Goal: Information Seeking & Learning: Learn about a topic

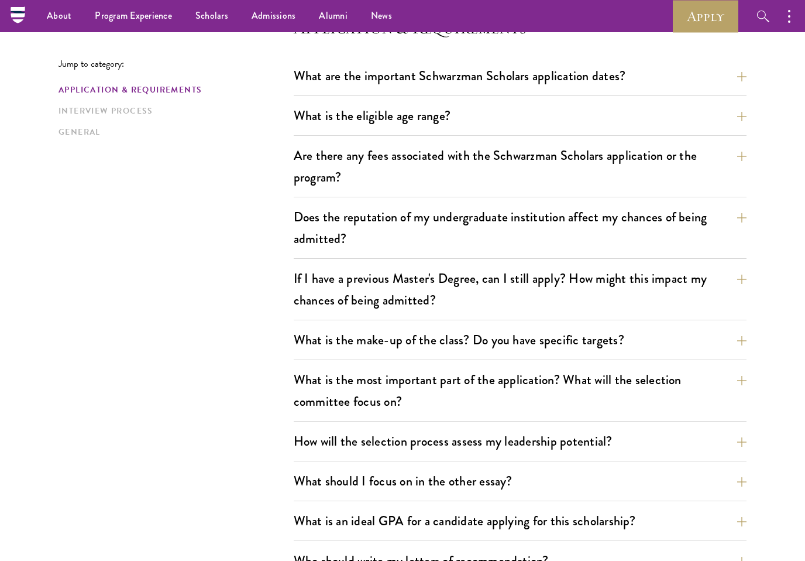
scroll to position [331, 0]
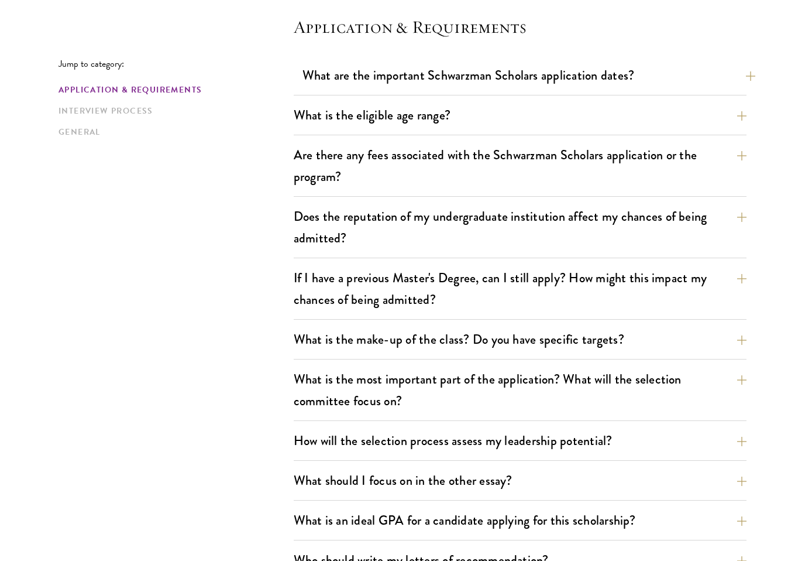
click at [318, 82] on button "What are the important Schwarzman Scholars application dates?" at bounding box center [529, 75] width 453 height 26
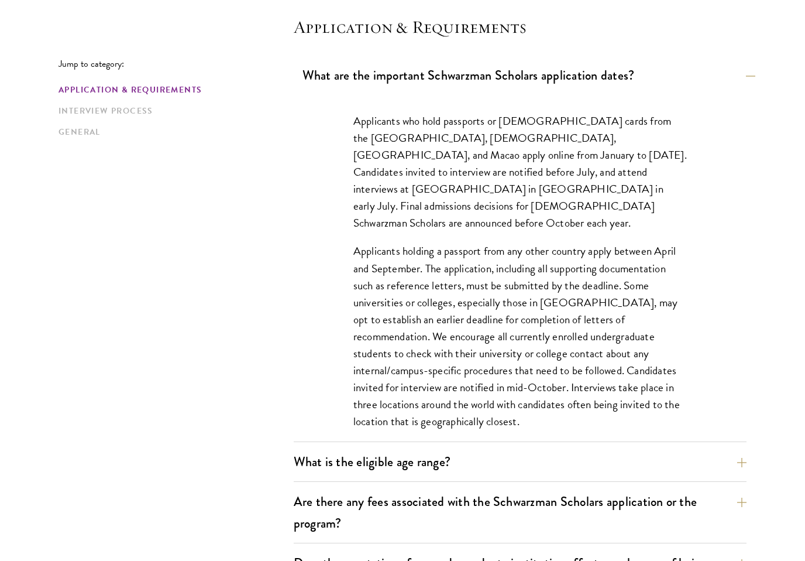
click at [325, 80] on button "What are the important Schwarzman Scholars application dates?" at bounding box center [529, 75] width 453 height 26
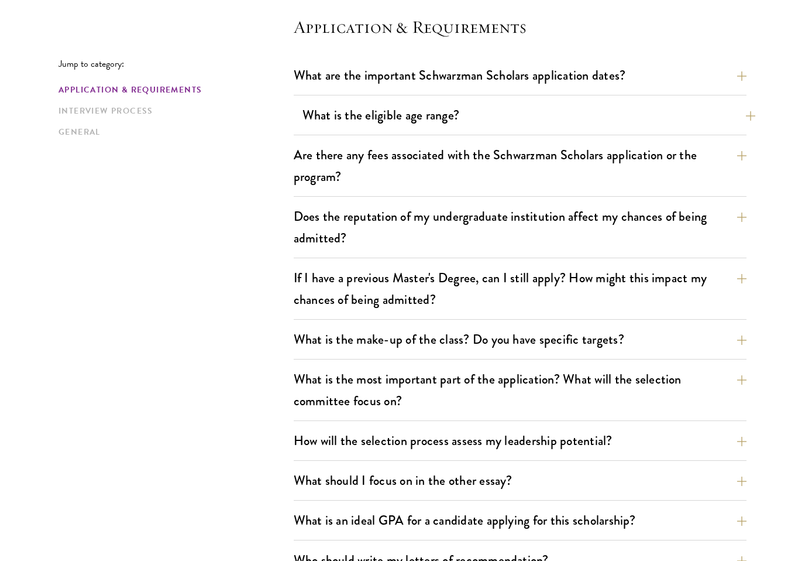
click at [304, 124] on button "What is the eligible age range?" at bounding box center [529, 115] width 453 height 26
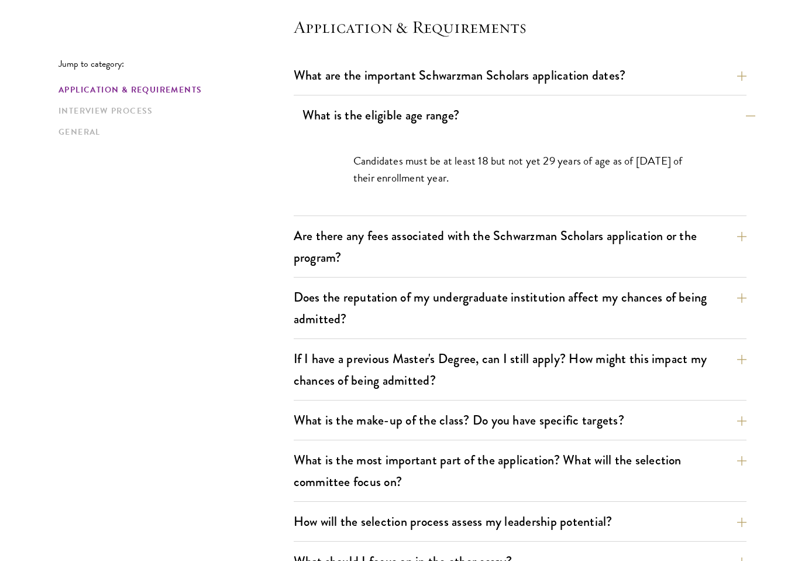
click at [303, 113] on button "What is the eligible age range?" at bounding box center [529, 115] width 453 height 26
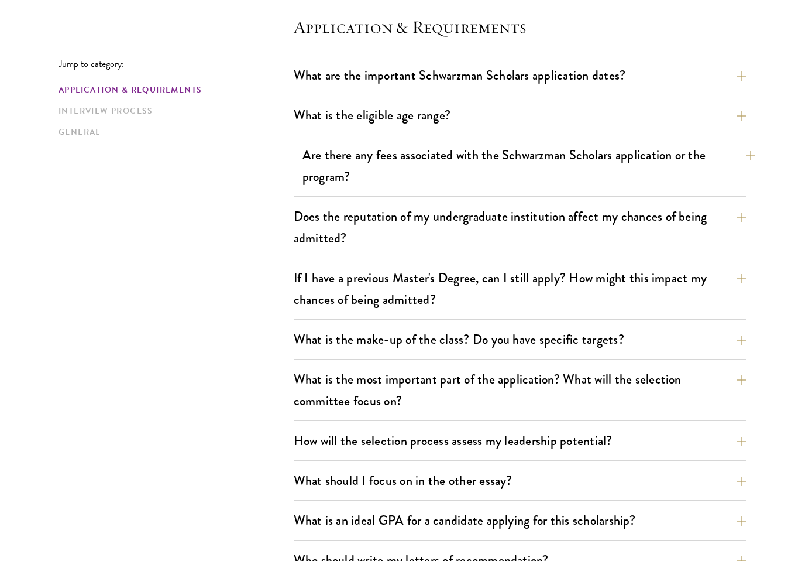
click at [323, 161] on button "Are there any fees associated with the Schwarzman Scholars application or the p…" at bounding box center [529, 166] width 453 height 48
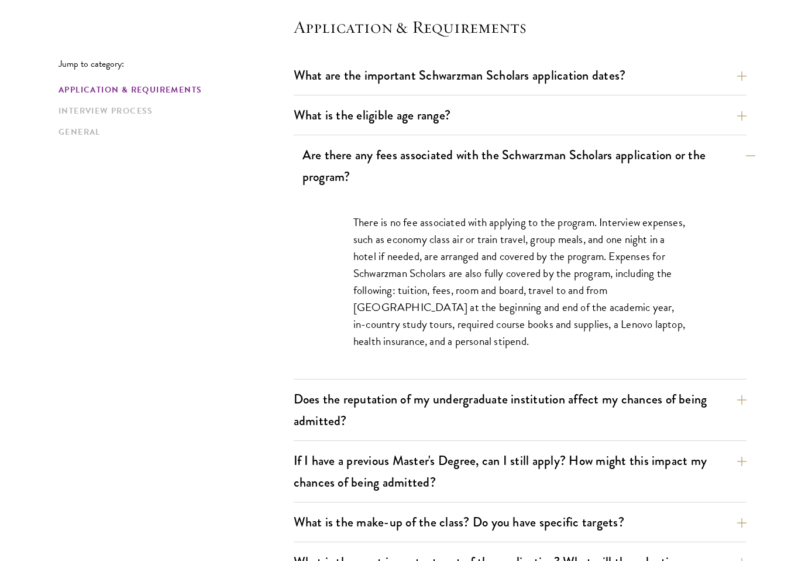
click at [322, 184] on button "Are there any fees associated with the Schwarzman Scholars application or the p…" at bounding box center [529, 166] width 453 height 48
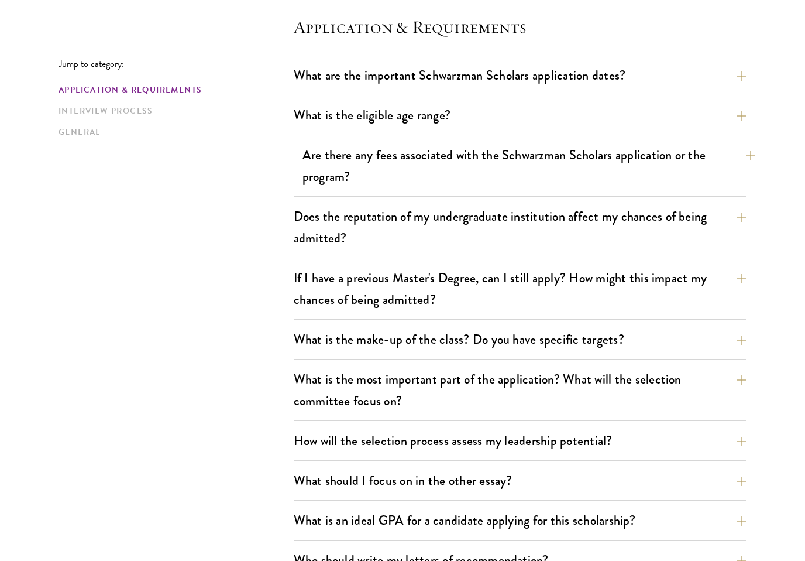
click at [322, 180] on button "Are there any fees associated with the Schwarzman Scholars application or the p…" at bounding box center [529, 166] width 453 height 48
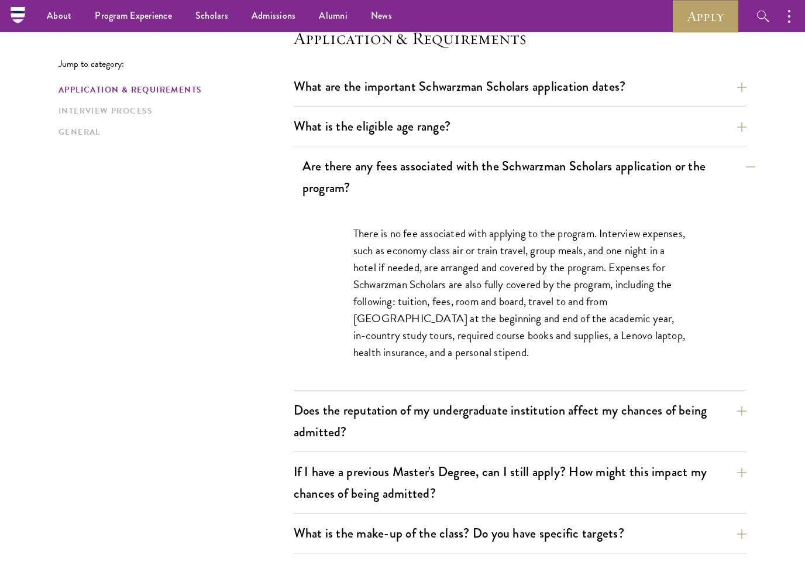
scroll to position [319, 0]
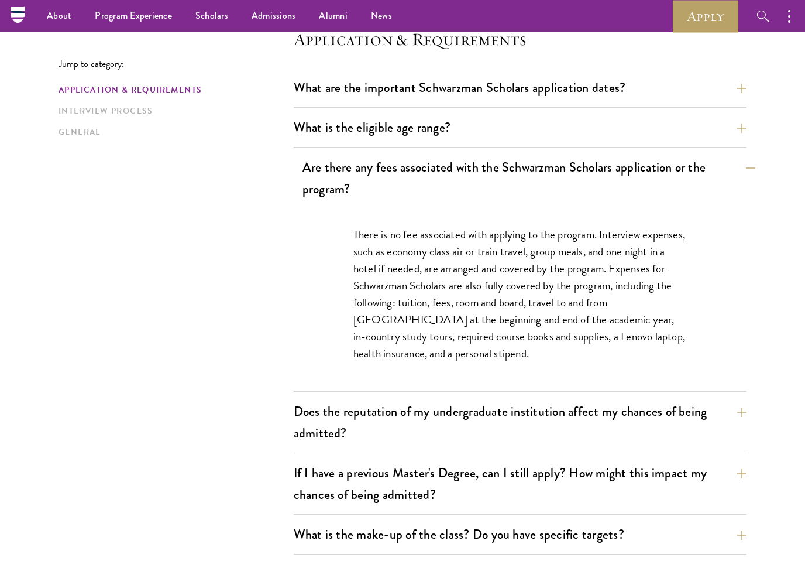
click at [317, 198] on button "Are there any fees associated with the Schwarzman Scholars application or the p…" at bounding box center [529, 178] width 453 height 48
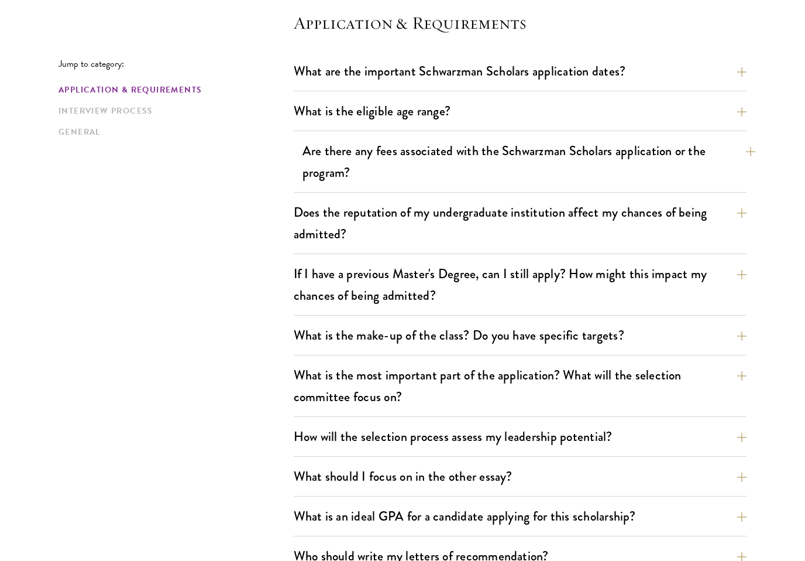
scroll to position [338, 0]
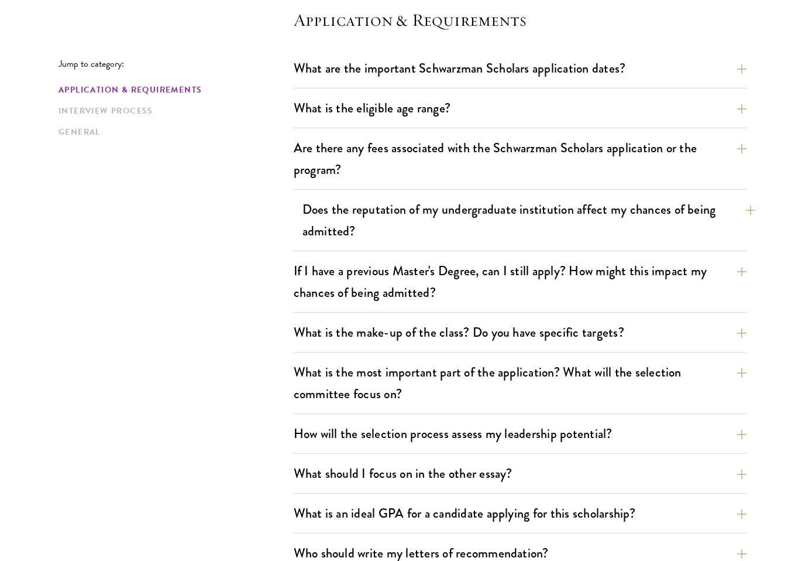
click at [329, 234] on button "Does the reputation of my undergraduate institution affect my chances of being …" at bounding box center [529, 220] width 453 height 48
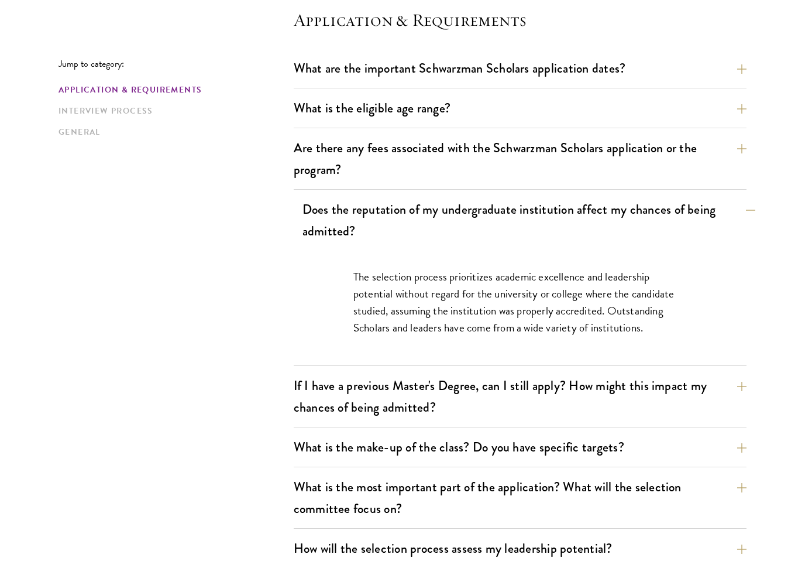
click at [319, 232] on button "Does the reputation of my undergraduate institution affect my chances of being …" at bounding box center [529, 220] width 453 height 48
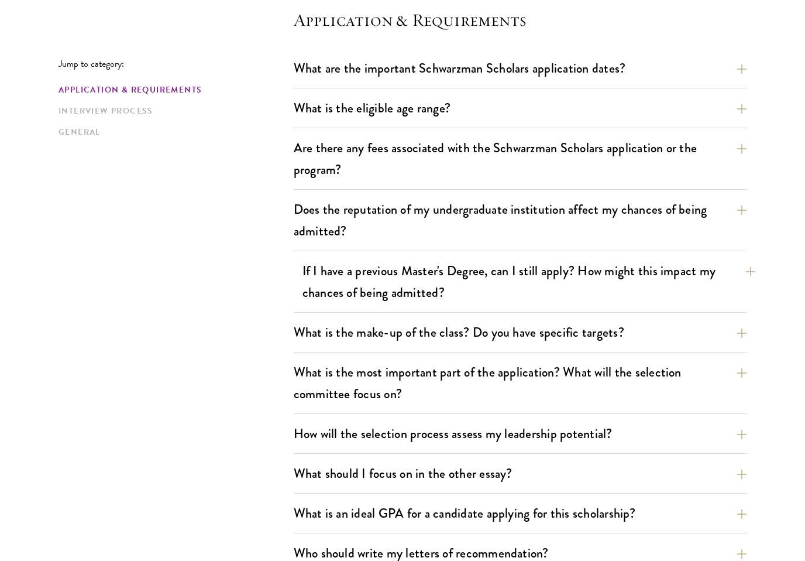
click at [728, 279] on button "If I have a previous Master's Degree, can I still apply? How might this impact …" at bounding box center [529, 282] width 453 height 48
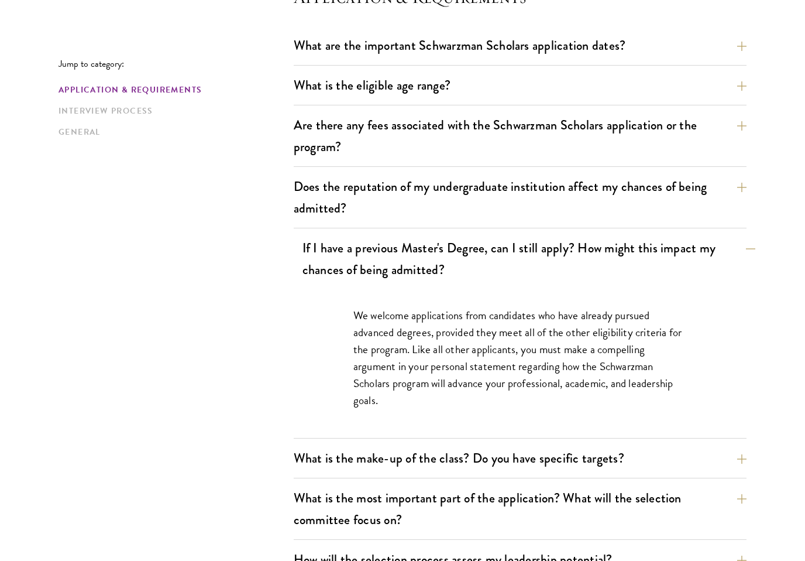
scroll to position [423, 0]
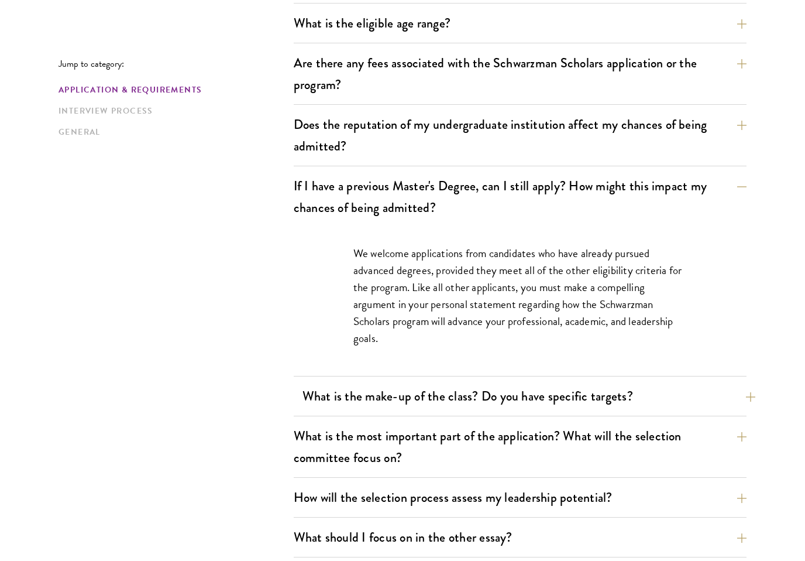
click at [699, 385] on button "What is the make-up of the class? Do you have specific targets?" at bounding box center [529, 396] width 453 height 26
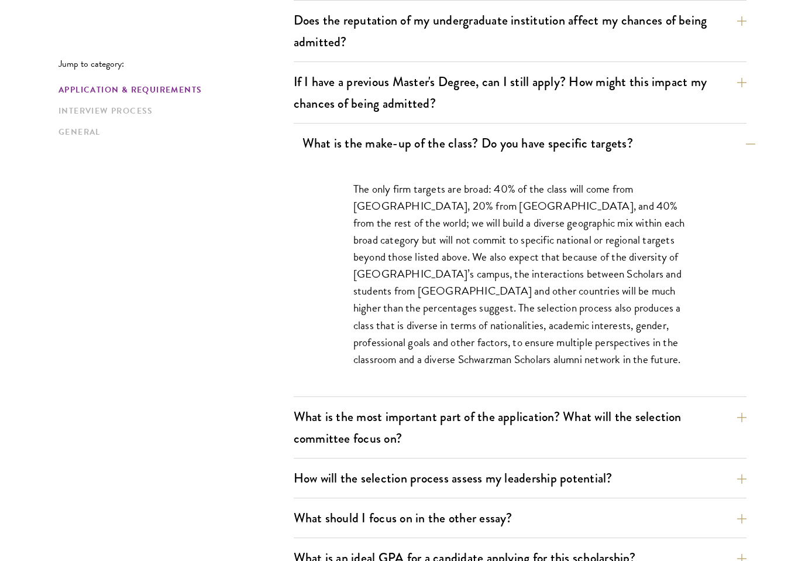
scroll to position [537, 0]
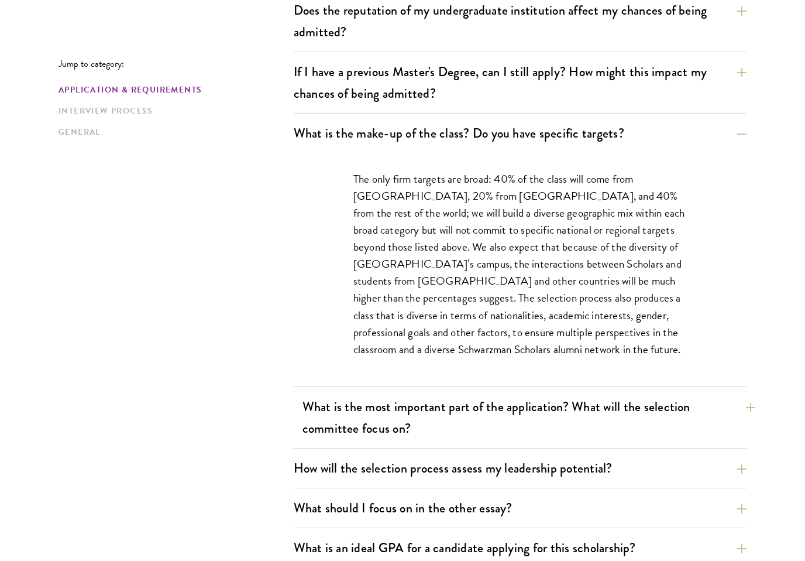
click at [709, 412] on button "What is the most important part of the application? What will the selection com…" at bounding box center [529, 417] width 453 height 48
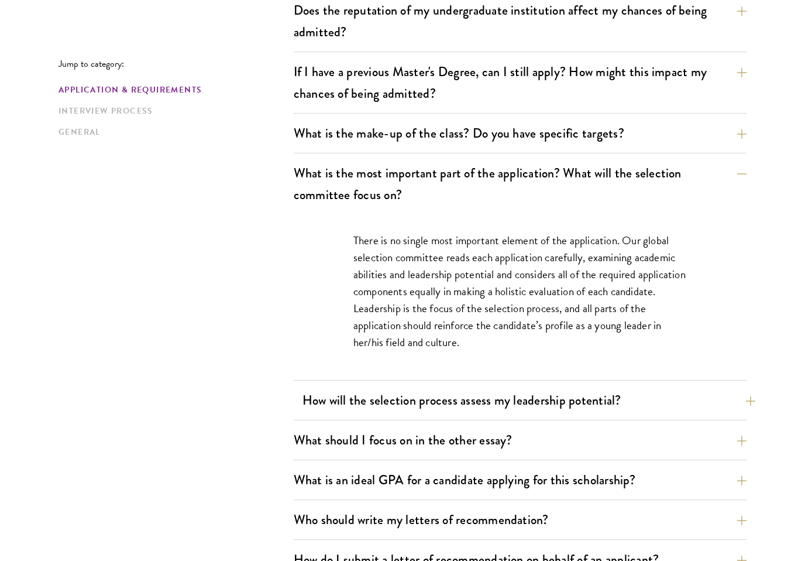
click at [713, 410] on button "How will the selection process assess my leadership potential?" at bounding box center [529, 400] width 453 height 26
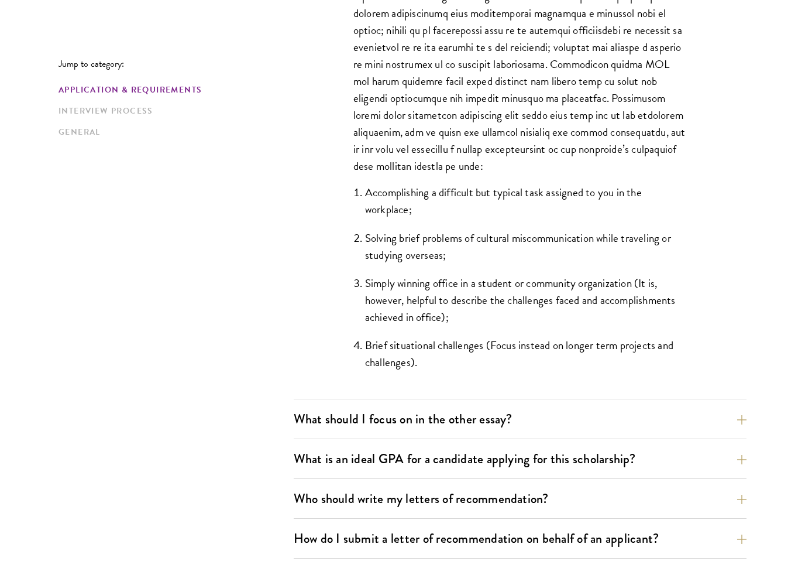
scroll to position [1008, 0]
click at [706, 430] on button "What should I focus on in the other essay?" at bounding box center [529, 419] width 453 height 26
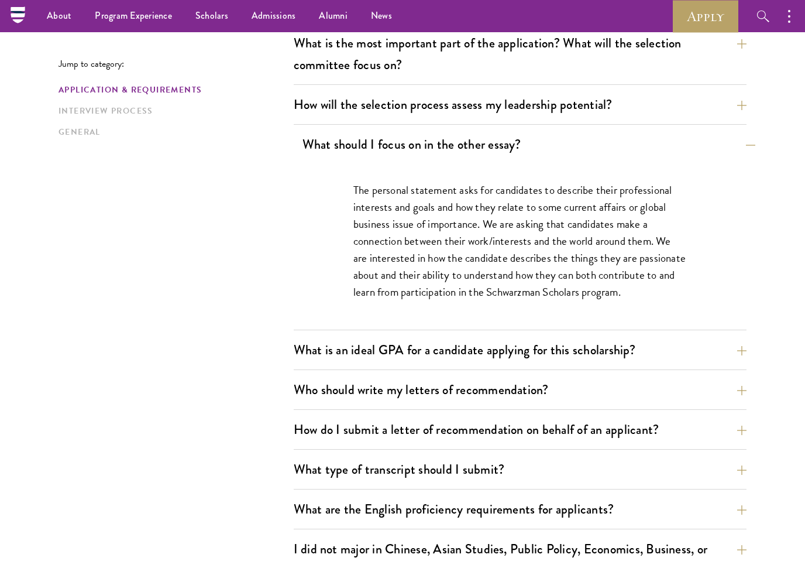
scroll to position [664, 0]
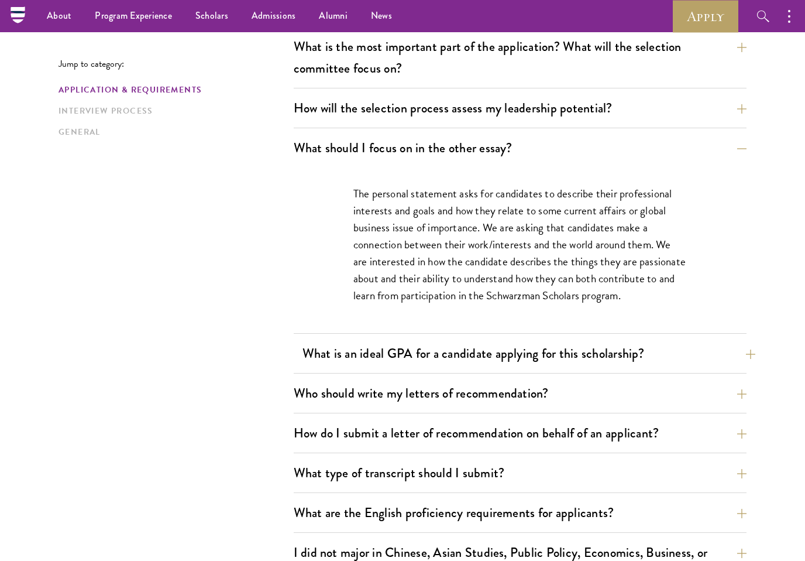
click at [723, 354] on button "What is an ideal GPA for a candidate applying for this scholarship?" at bounding box center [529, 353] width 453 height 26
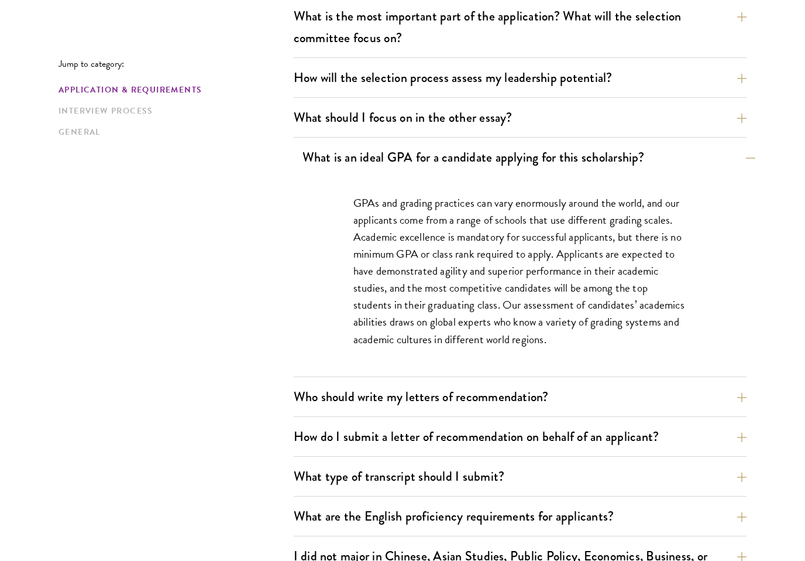
scroll to position [696, 0]
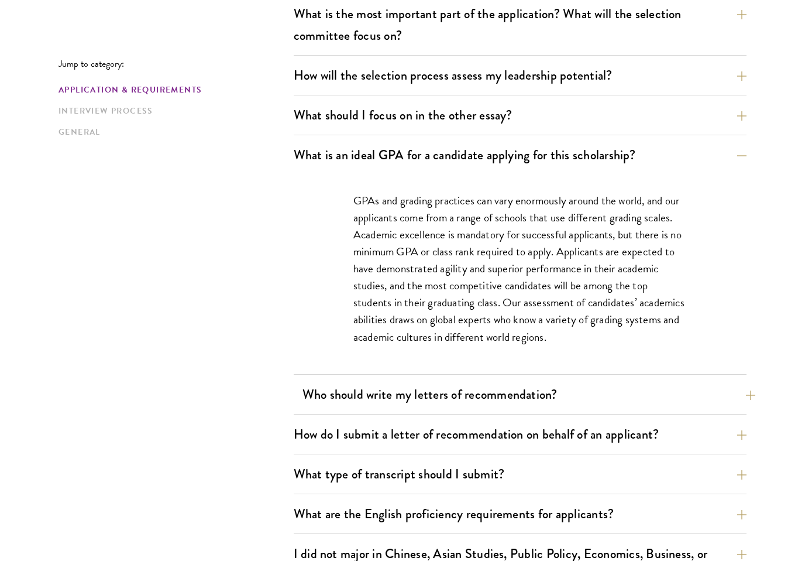
click at [710, 399] on button "Who should write my letters of recommendation?" at bounding box center [529, 394] width 453 height 26
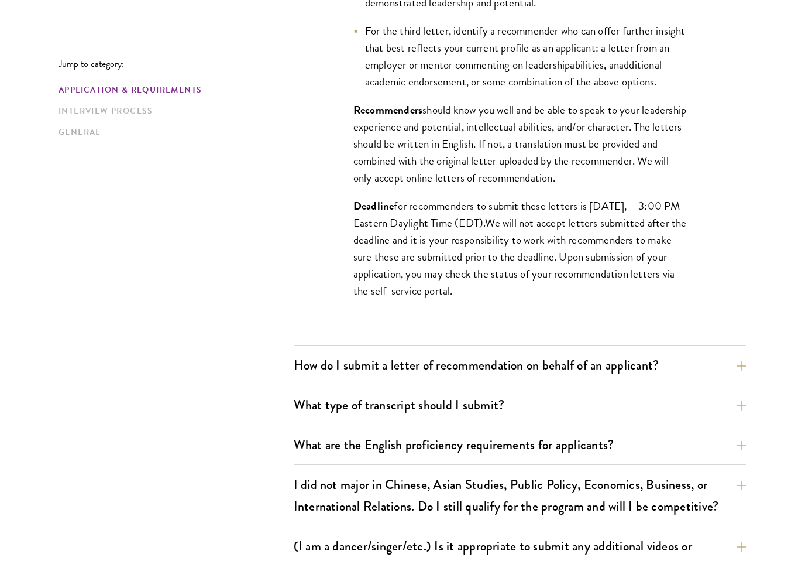
scroll to position [1091, 0]
click at [717, 372] on button "How do I submit a letter of recommendation on behalf of an applicant?" at bounding box center [529, 365] width 453 height 26
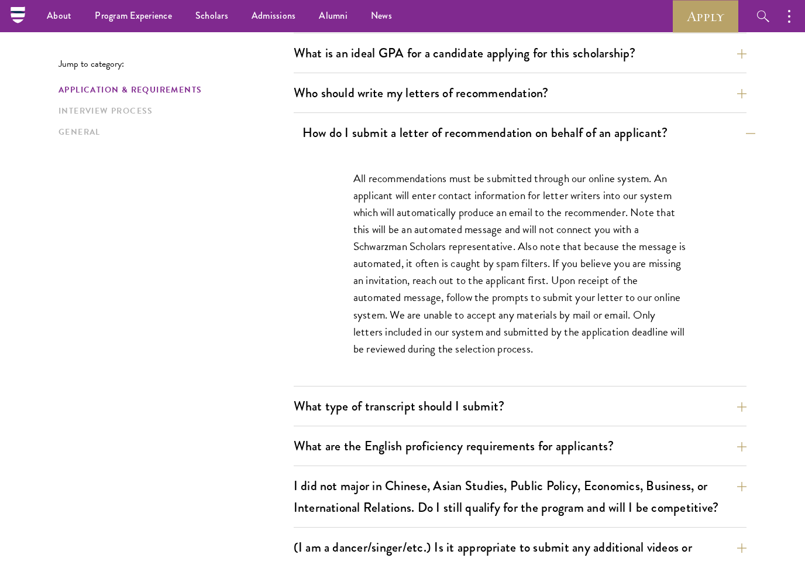
scroll to position [795, 0]
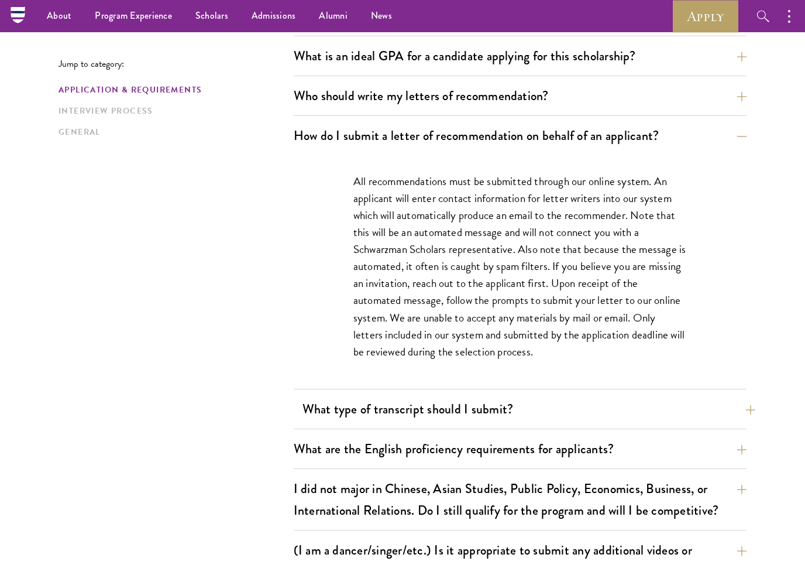
click at [679, 415] on button "What type of transcript should I submit?" at bounding box center [529, 409] width 453 height 26
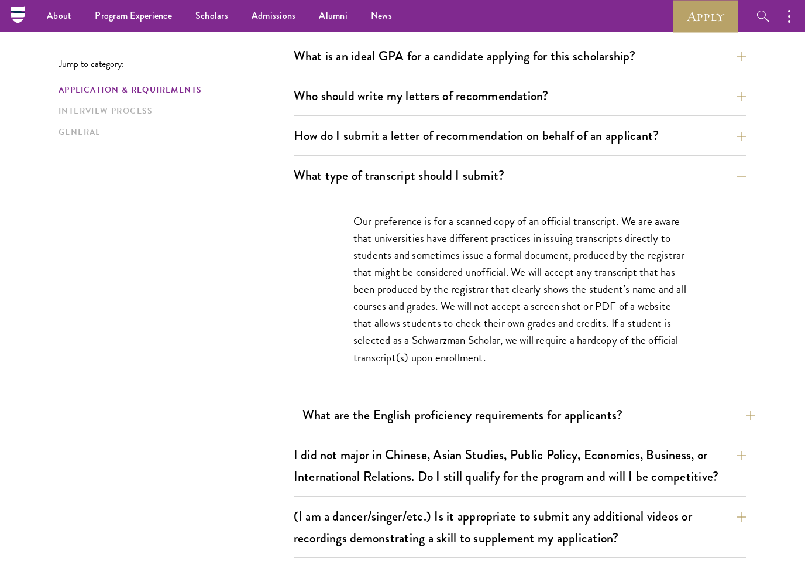
click at [677, 415] on button "What are the English proficiency requirements for applicants?" at bounding box center [529, 414] width 453 height 26
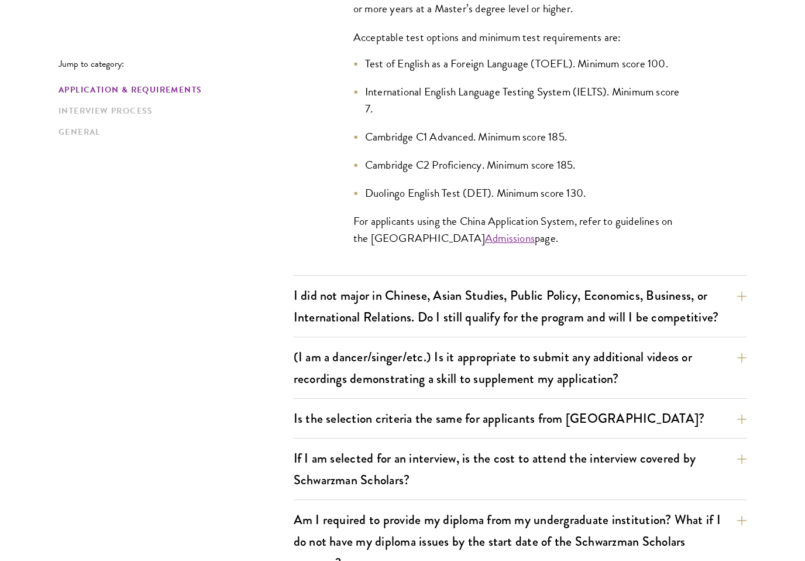
scroll to position [1171, 0]
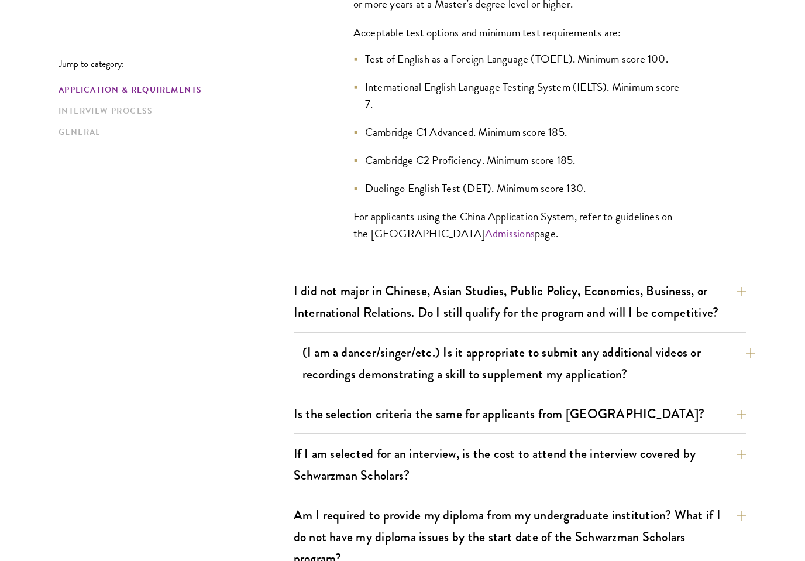
click at [712, 373] on button "(I am a dancer/singer/etc.) Is it appropriate to submit any additional videos o…" at bounding box center [529, 363] width 453 height 48
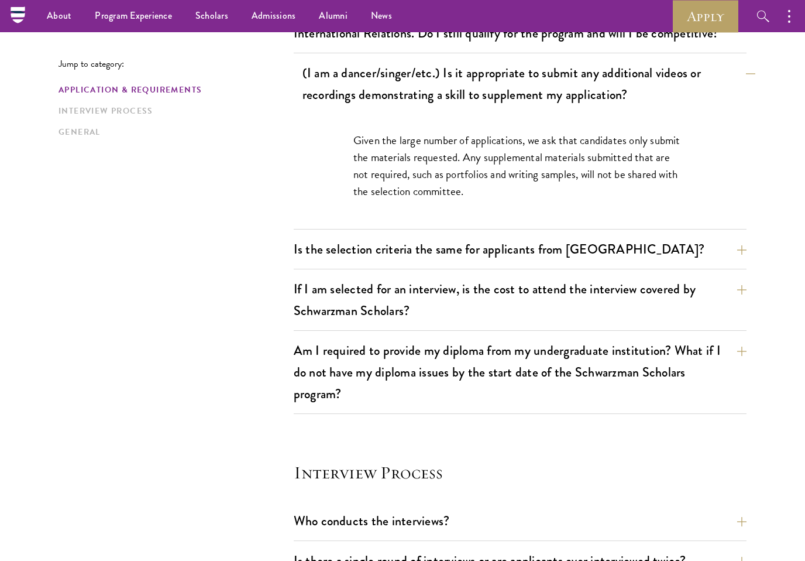
scroll to position [1038, 0]
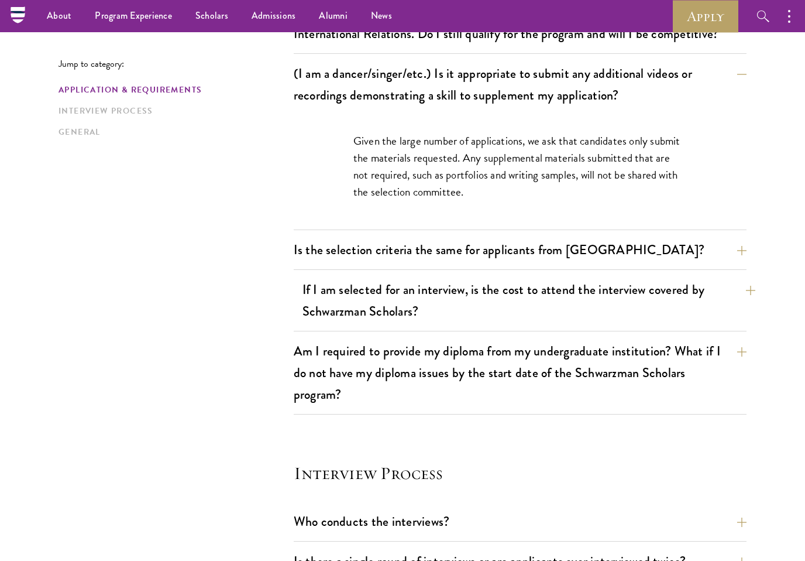
click at [712, 303] on button "If I am selected for an interview, is the cost to attend the interview covered …" at bounding box center [529, 300] width 453 height 48
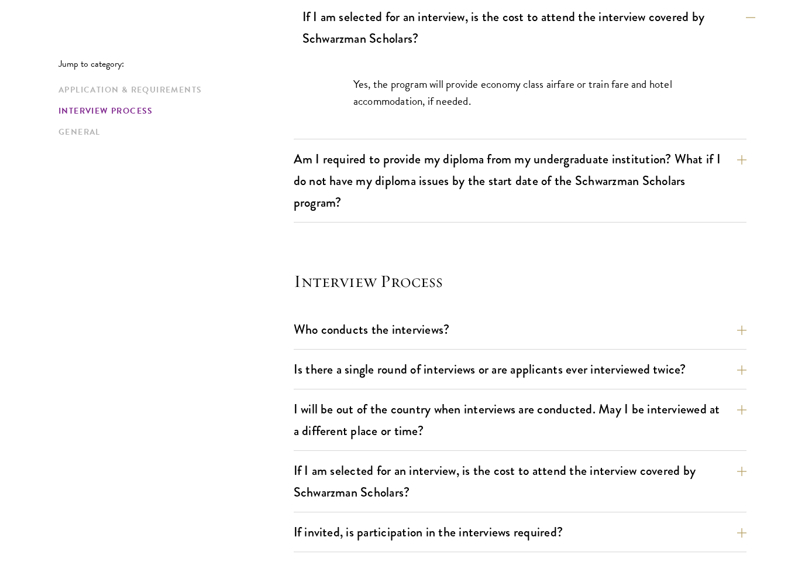
scroll to position [1197, 0]
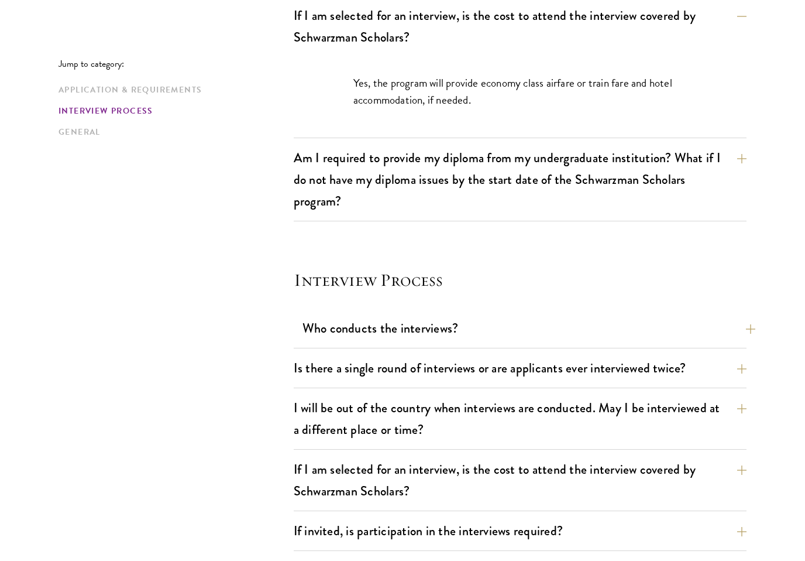
click at [718, 338] on button "Who conducts the interviews?" at bounding box center [529, 328] width 453 height 26
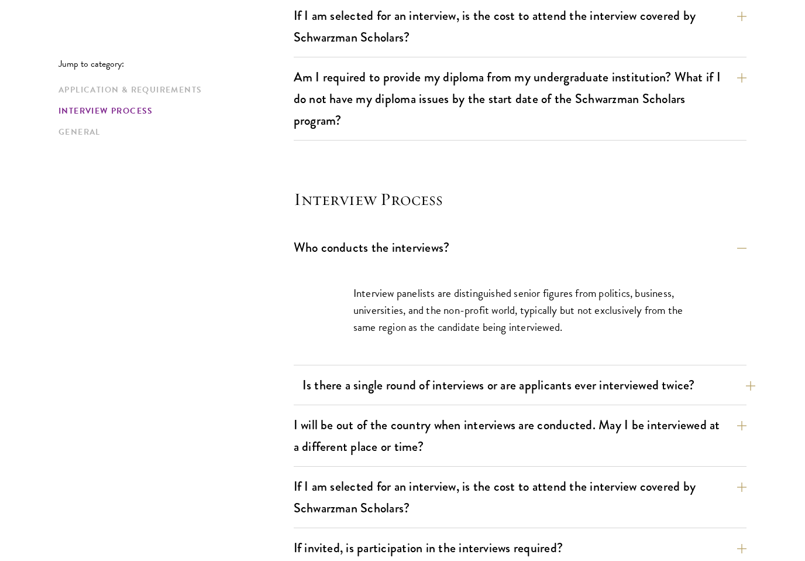
click at [726, 389] on button "Is there a single round of interviews or are applicants ever interviewed twice?" at bounding box center [529, 385] width 453 height 26
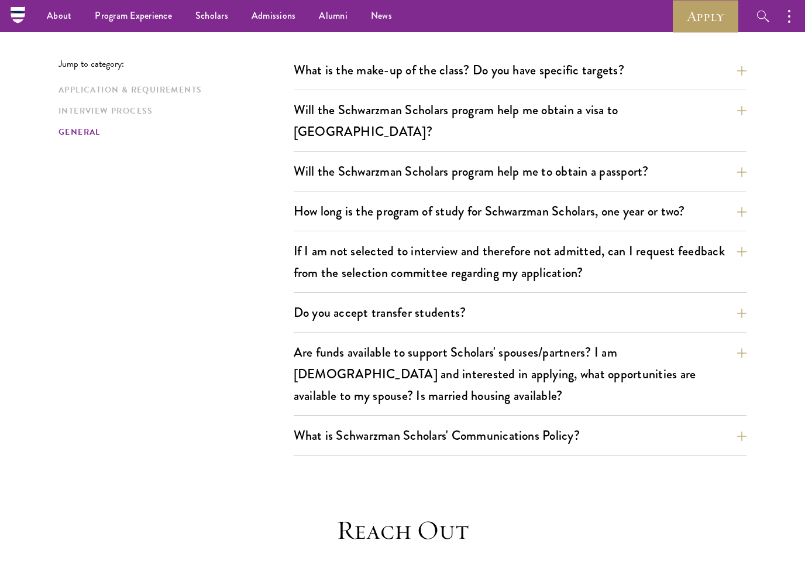
scroll to position [1729, 0]
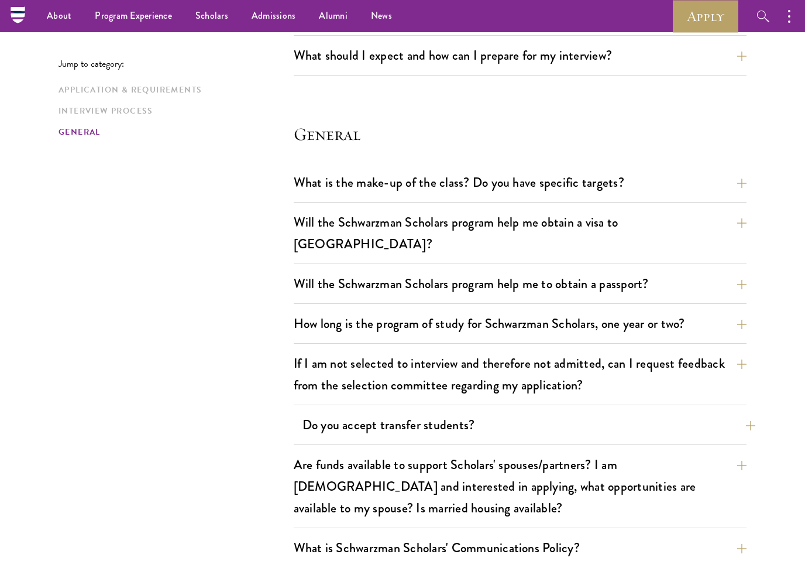
click at [712, 411] on button "Do you accept transfer students?" at bounding box center [529, 424] width 453 height 26
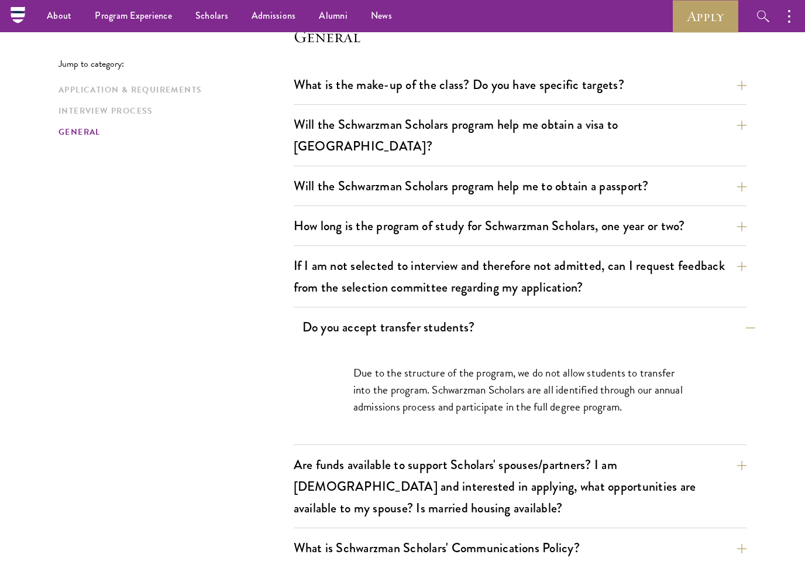
click at [738, 314] on button "Do you accept transfer students?" at bounding box center [529, 327] width 453 height 26
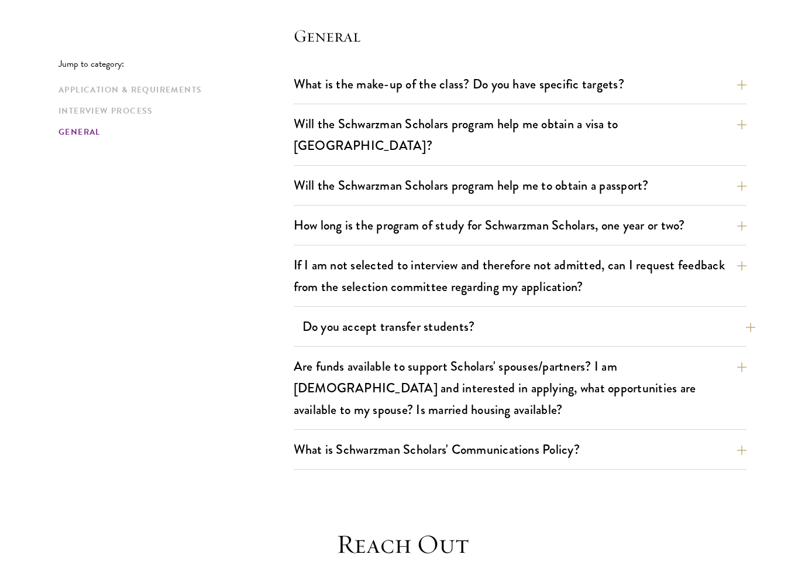
scroll to position [1735, 0]
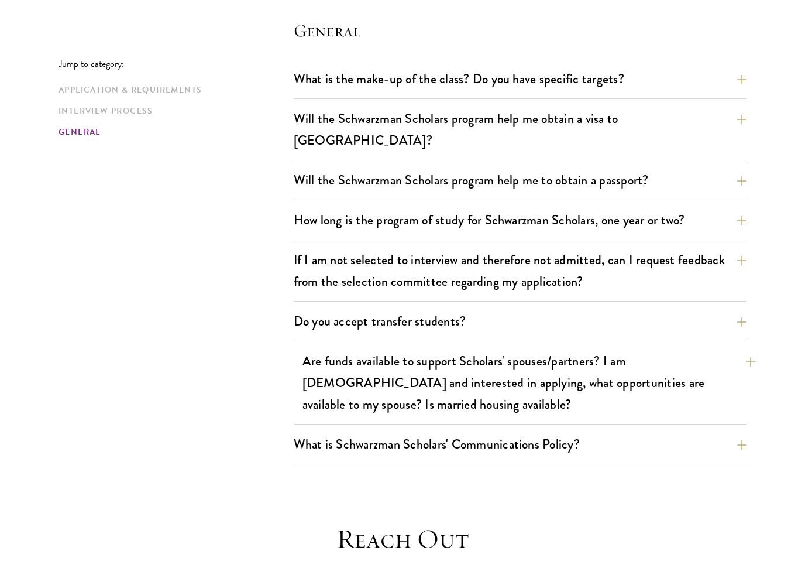
click at [729, 361] on button "Are funds available to support Scholars' spouses/partners? I am [DEMOGRAPHIC_DA…" at bounding box center [529, 383] width 453 height 70
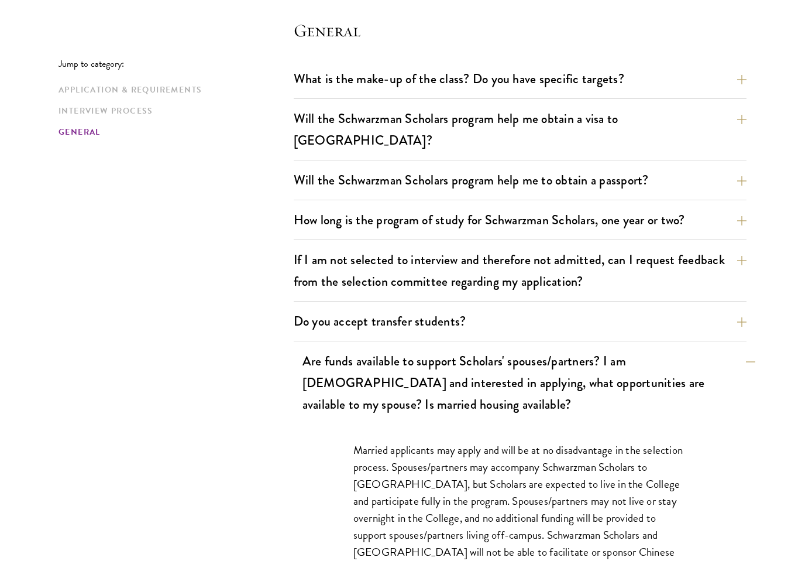
click at [710, 383] on button "Are funds available to support Scholars' spouses/partners? I am [DEMOGRAPHIC_DA…" at bounding box center [529, 383] width 453 height 70
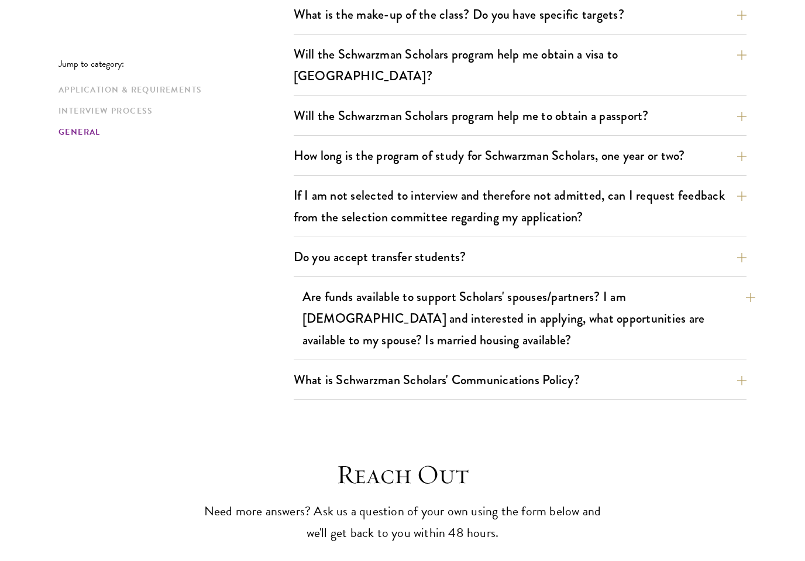
scroll to position [1807, 0]
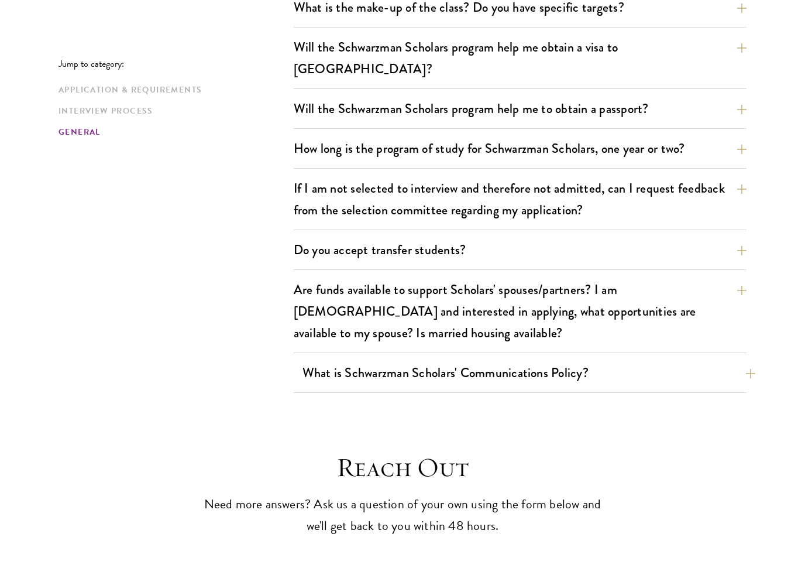
click at [737, 359] on button "What is Schwarzman Scholars' Communications Policy?" at bounding box center [529, 372] width 453 height 26
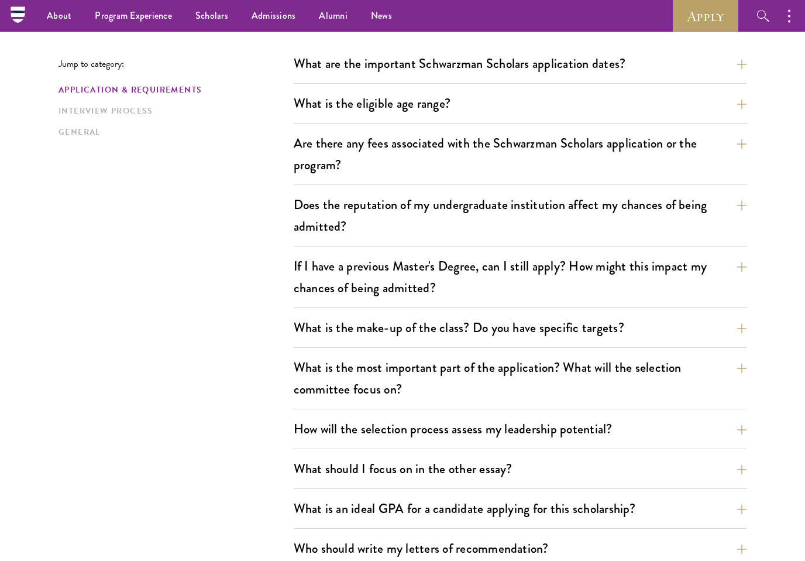
scroll to position [0, 0]
